Goal: Entertainment & Leisure: Consume media (video, audio)

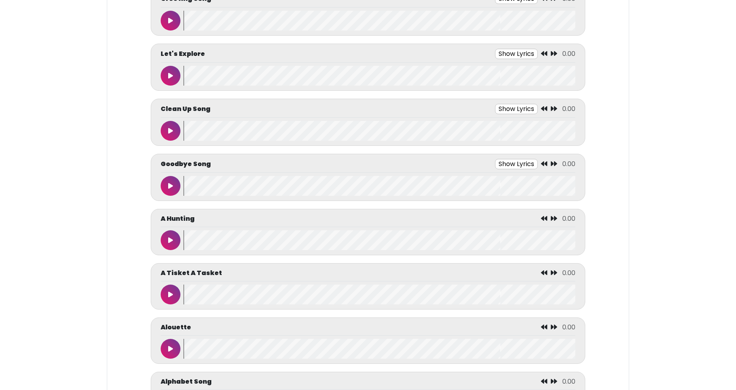
scroll to position [181, 0]
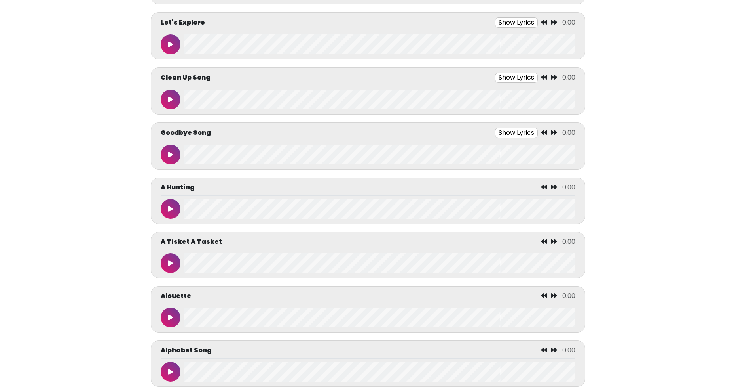
click at [168, 317] on icon at bounding box center [170, 317] width 5 height 6
click at [171, 319] on icon at bounding box center [171, 317] width 4 height 6
click at [169, 368] on icon at bounding box center [170, 371] width 5 height 6
click at [170, 372] on icon at bounding box center [171, 371] width 4 height 6
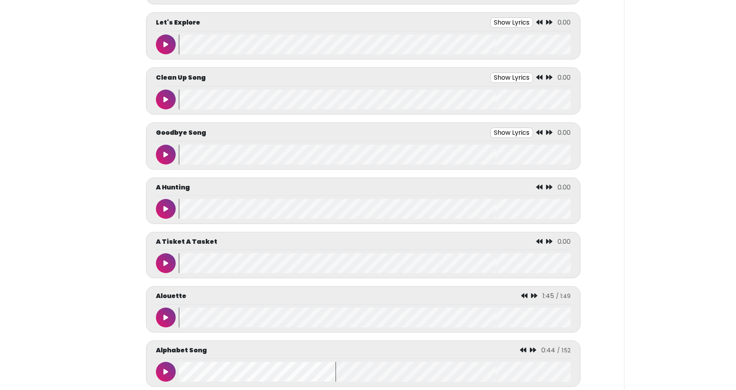
click at [181, 369] on wave at bounding box center [375, 371] width 392 height 20
click at [163, 366] on button at bounding box center [166, 371] width 20 height 20
click at [160, 373] on button at bounding box center [166, 371] width 20 height 20
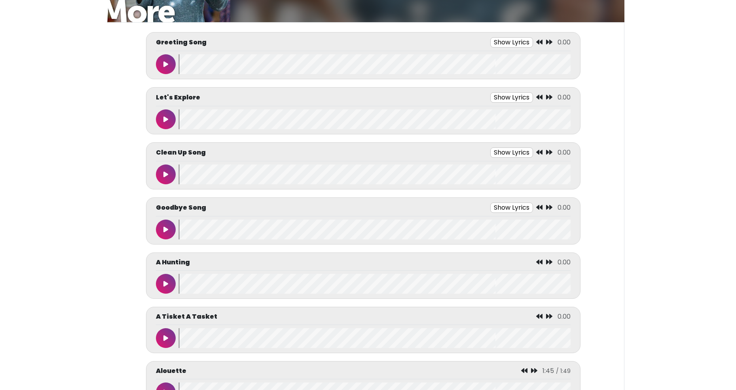
scroll to position [0, 0]
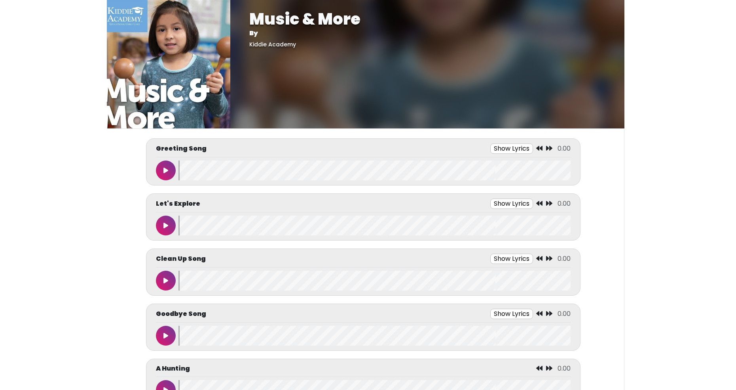
click at [502, 256] on button "Show Lyrics" at bounding box center [511, 258] width 43 height 10
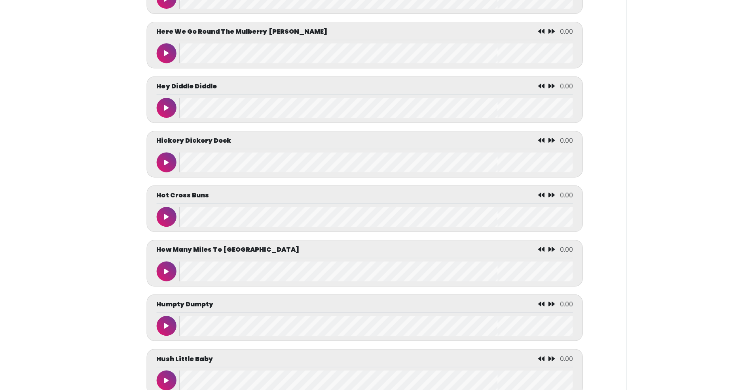
scroll to position [1979, 0]
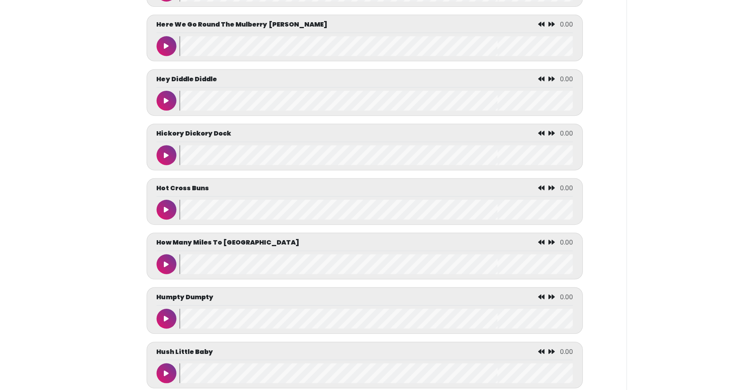
click at [167, 156] on icon at bounding box center [166, 154] width 5 height 6
click at [163, 155] on button at bounding box center [167, 154] width 20 height 20
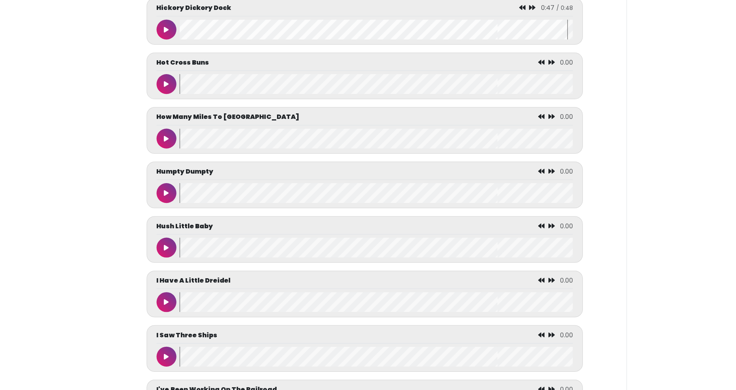
scroll to position [2112, 0]
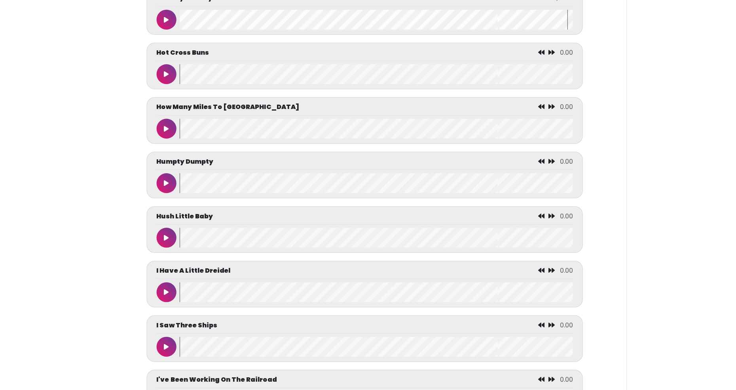
click at [165, 181] on icon at bounding box center [166, 184] width 5 height 6
click at [163, 182] on button at bounding box center [167, 184] width 20 height 20
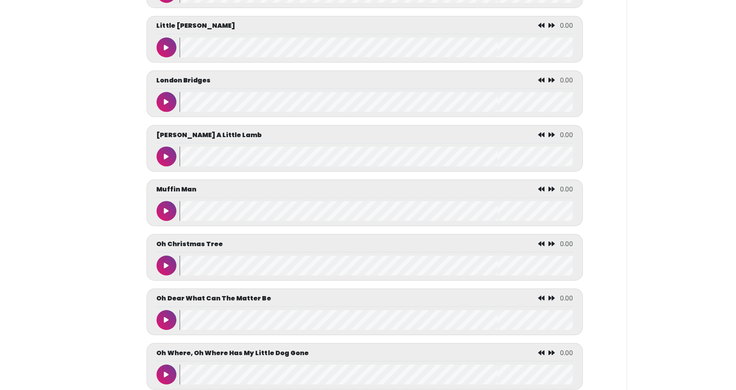
scroll to position [2790, 0]
click at [165, 210] on icon at bounding box center [166, 211] width 5 height 6
click at [166, 213] on icon at bounding box center [167, 211] width 4 height 6
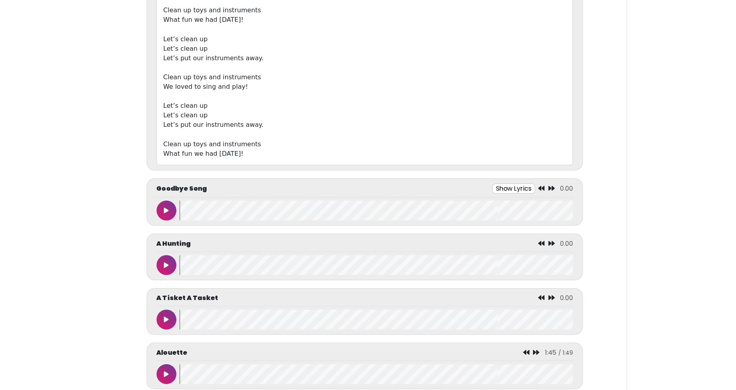
scroll to position [403, 0]
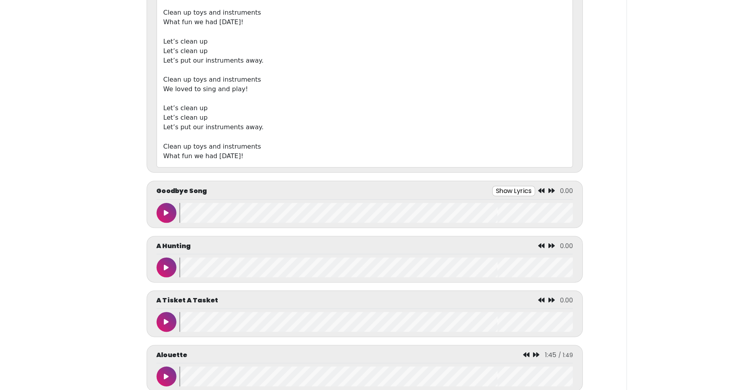
click at [165, 209] on icon at bounding box center [166, 212] width 5 height 6
